Goal: Find specific page/section: Find specific page/section

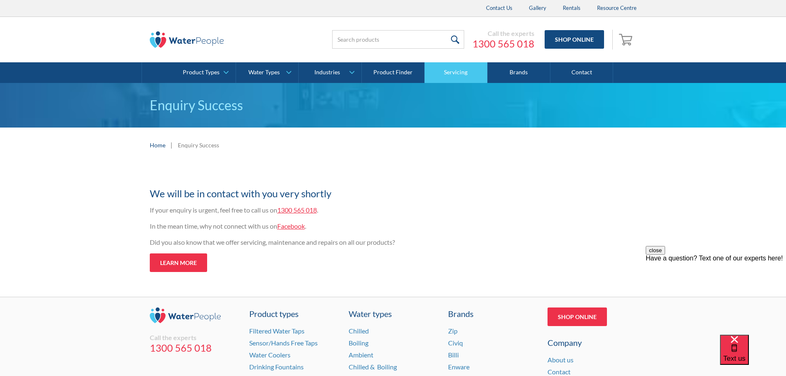
click at [457, 70] on link "Servicing" at bounding box center [455, 72] width 63 height 21
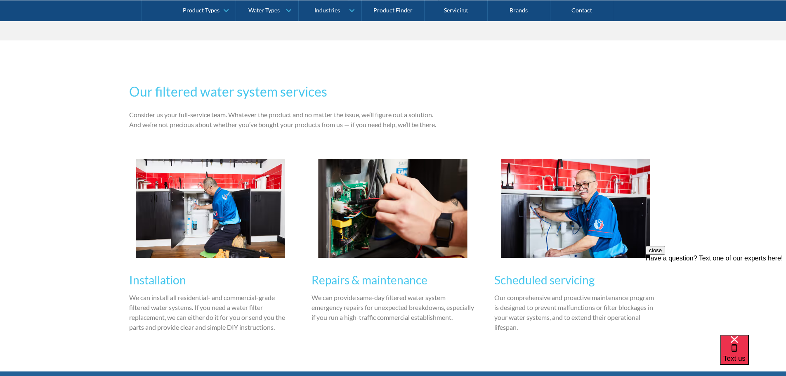
scroll to position [825, 0]
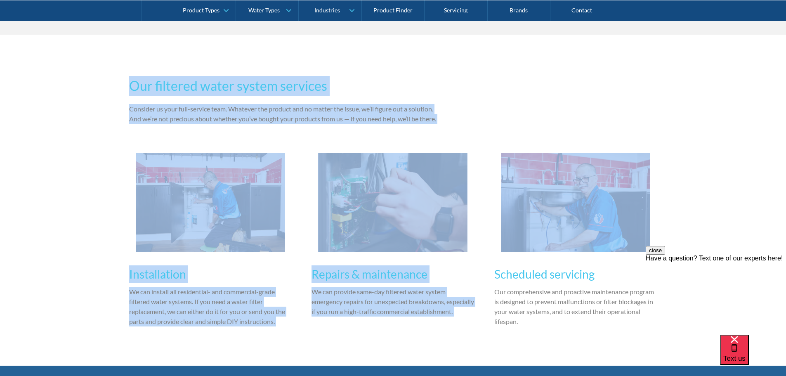
drag, startPoint x: 388, startPoint y: 125, endPoint x: 534, endPoint y: 121, distance: 146.5
click at [534, 121] on div "Our filtered water system services Consider us your full-service team. Whatever…" at bounding box center [393, 200] width 786 height 331
click at [534, 121] on div "Our filtered water system services Consider us your full-service team. Whatever…" at bounding box center [393, 200] width 528 height 265
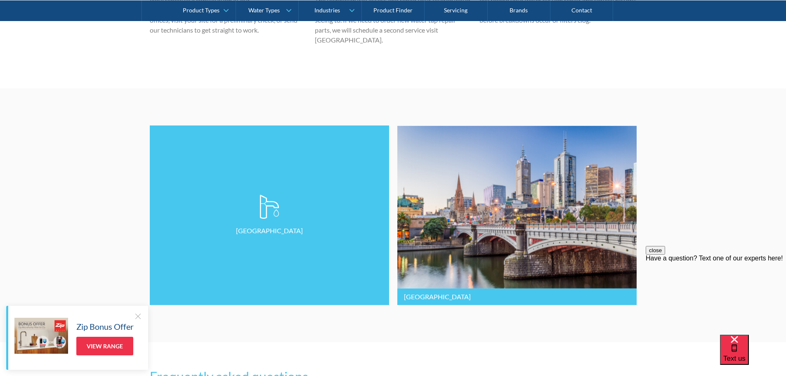
scroll to position [2021, 0]
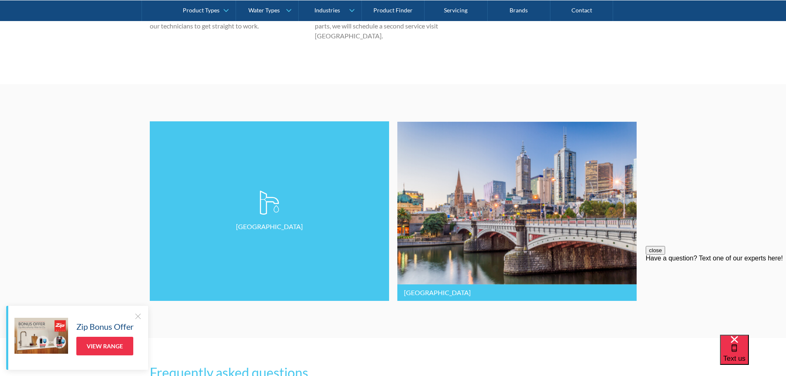
click at [287, 207] on link "Sydney" at bounding box center [269, 210] width 239 height 179
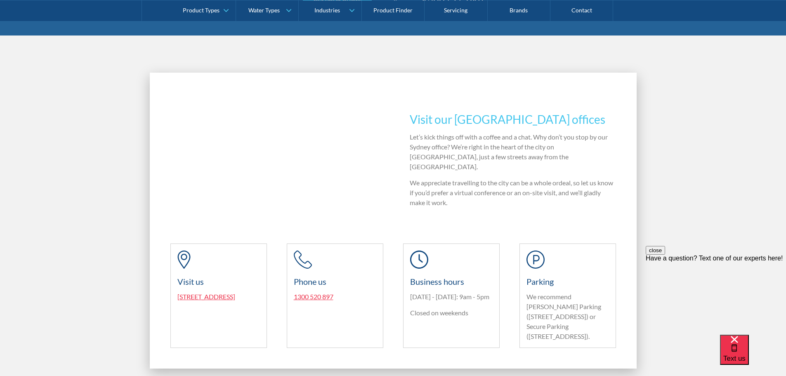
scroll to position [536, 0]
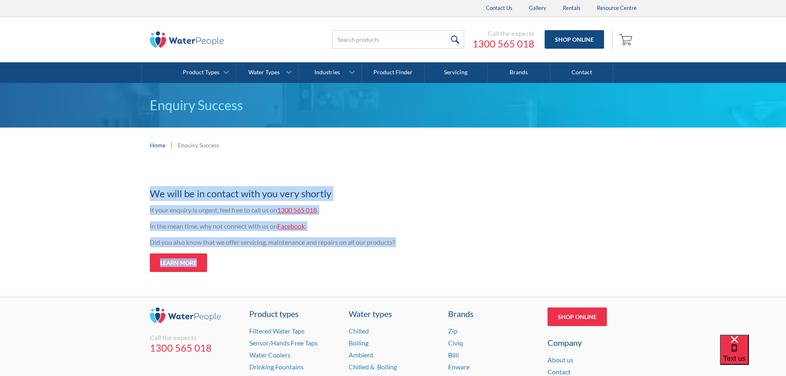
drag, startPoint x: 187, startPoint y: 198, endPoint x: 467, endPoint y: 274, distance: 290.1
click at [467, 274] on div "Thank you for your enquiry We will be in contact with you very shortly If your …" at bounding box center [393, 234] width 786 height 126
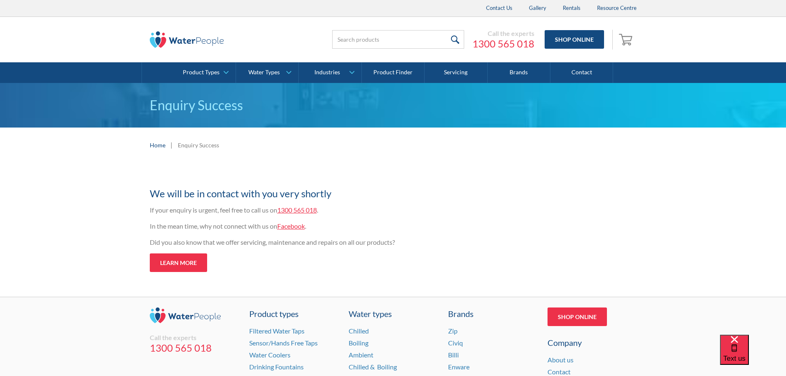
click at [466, 274] on div "Thank you for your enquiry We will be in contact with you very shortly If your …" at bounding box center [393, 234] width 786 height 126
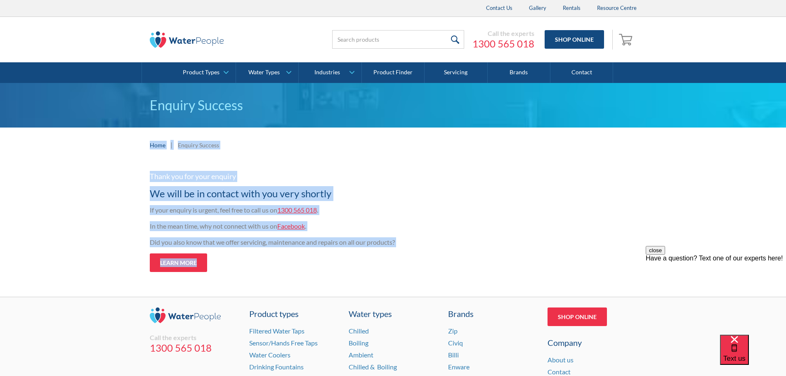
drag, startPoint x: 382, startPoint y: 268, endPoint x: 92, endPoint y: 136, distance: 318.5
click at [92, 136] on body "Christmas Trading Dates: Office Closes Friday December 24th. Open Tuesday Janua…" at bounding box center [393, 261] width 786 height 523
click at [92, 136] on div "Home | Enquiry Success" at bounding box center [393, 144] width 786 height 35
drag, startPoint x: 92, startPoint y: 136, endPoint x: 436, endPoint y: 276, distance: 371.1
click at [436, 276] on body "Christmas Trading Dates: Office Closes Friday December 24th. Open Tuesday Janua…" at bounding box center [393, 261] width 786 height 523
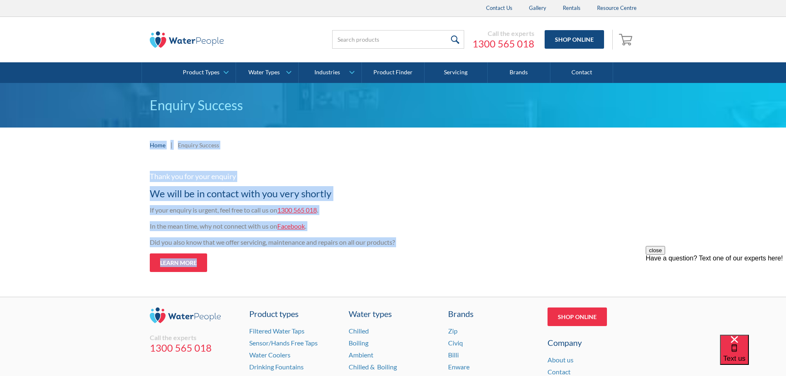
click at [436, 276] on div "Thank you for your enquiry We will be in contact with you very shortly If your …" at bounding box center [393, 234] width 786 height 126
